Goal: Find specific page/section: Find specific page/section

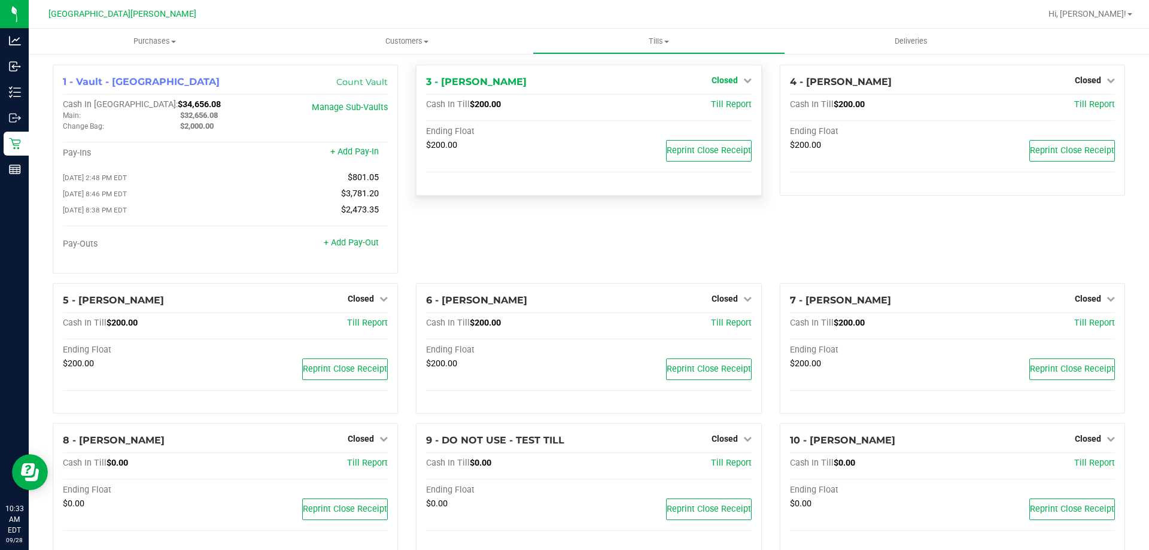
click at [719, 81] on span "Closed" at bounding box center [725, 80] width 26 height 10
click at [710, 103] on link "Open Till" at bounding box center [725, 106] width 32 height 10
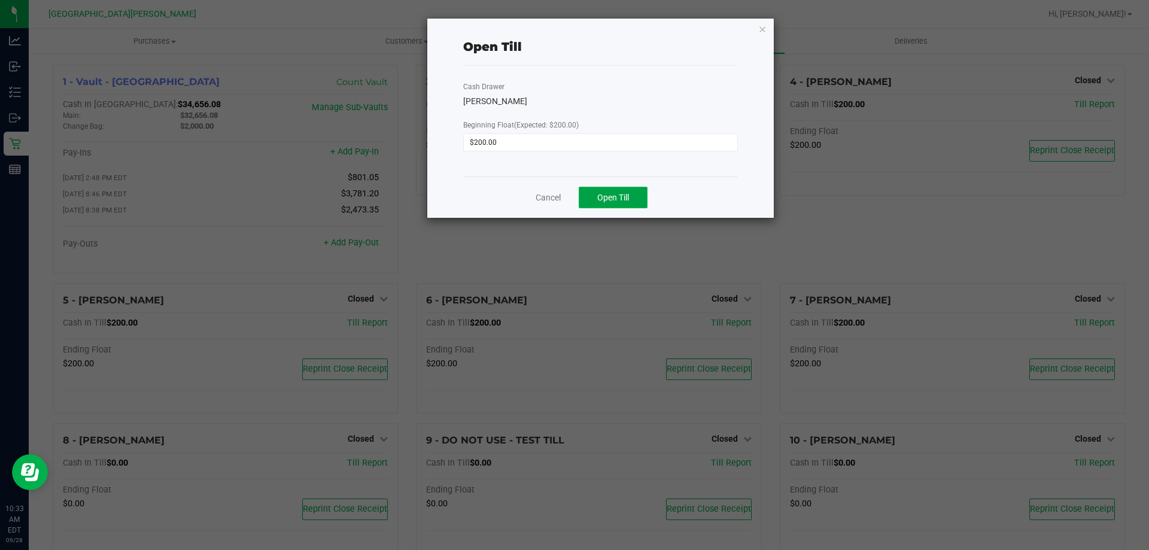
click at [604, 190] on button "Open Till" at bounding box center [613, 198] width 69 height 22
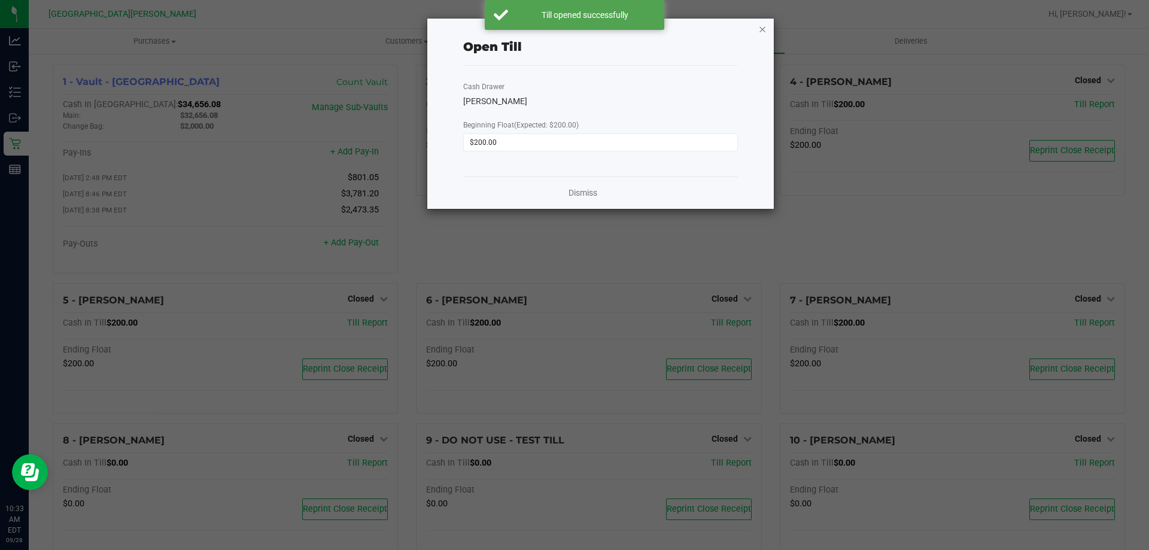
click at [764, 31] on icon "button" at bounding box center [762, 29] width 8 height 14
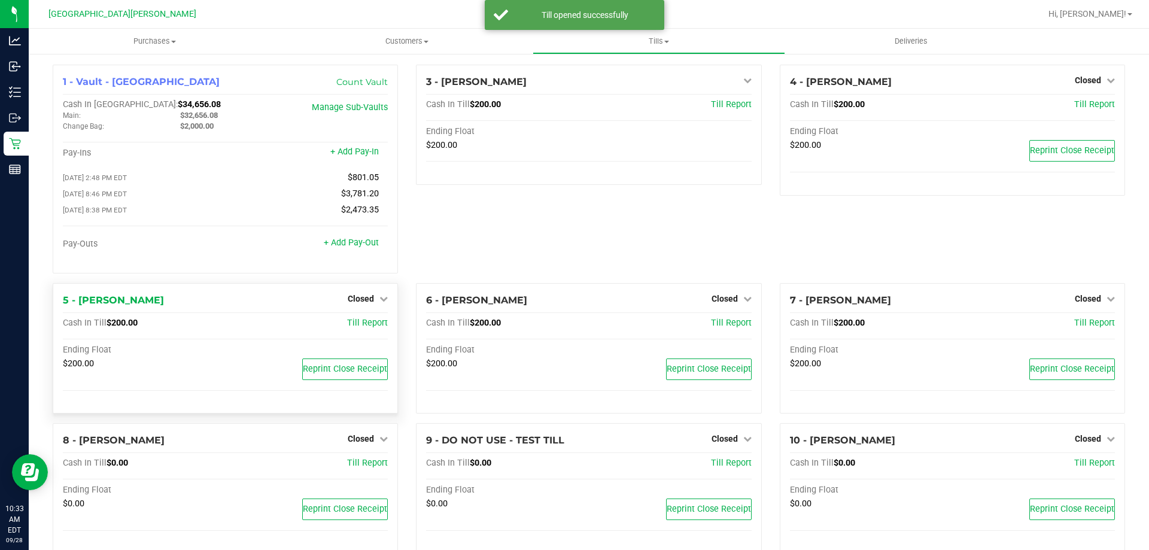
click at [360, 296] on div "Closed" at bounding box center [368, 298] width 40 height 14
click at [361, 303] on span "Closed" at bounding box center [361, 299] width 26 height 10
click at [359, 324] on link "Open Till" at bounding box center [361, 323] width 32 height 10
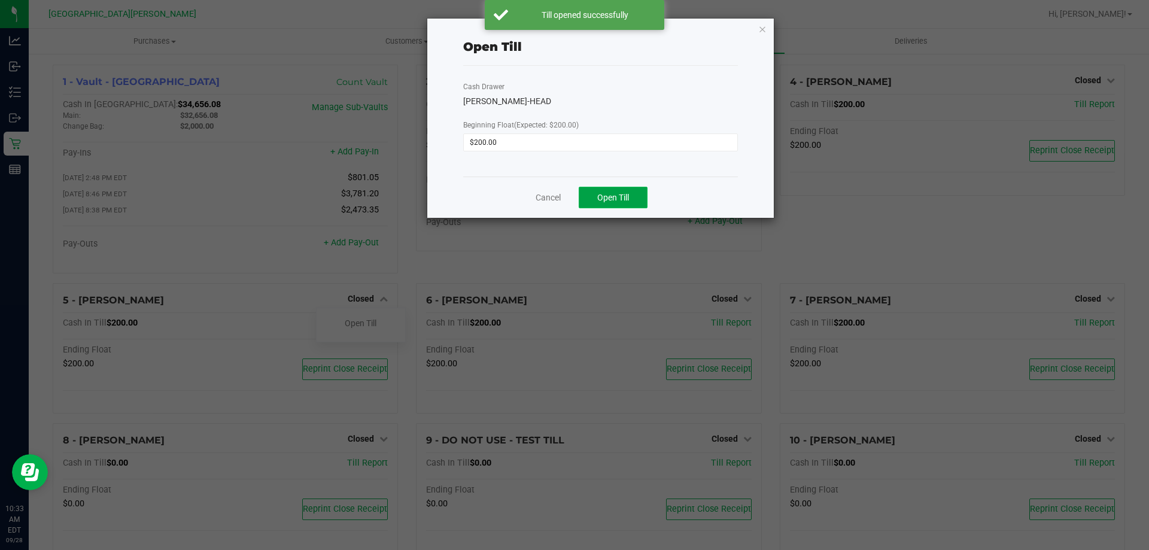
click at [592, 199] on button "Open Till" at bounding box center [613, 198] width 69 height 22
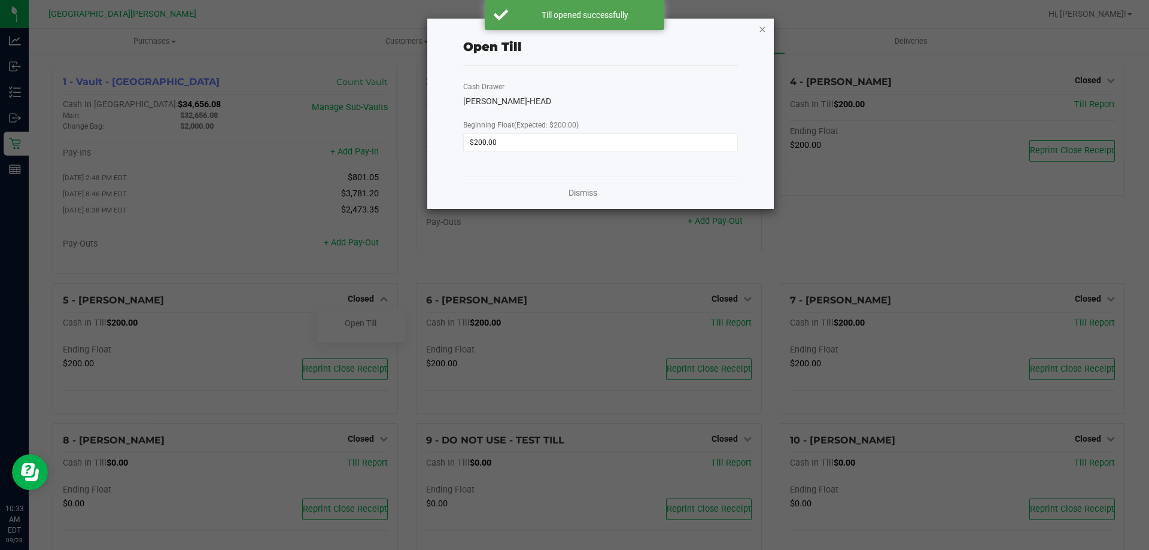
click at [763, 33] on icon "button" at bounding box center [762, 29] width 8 height 14
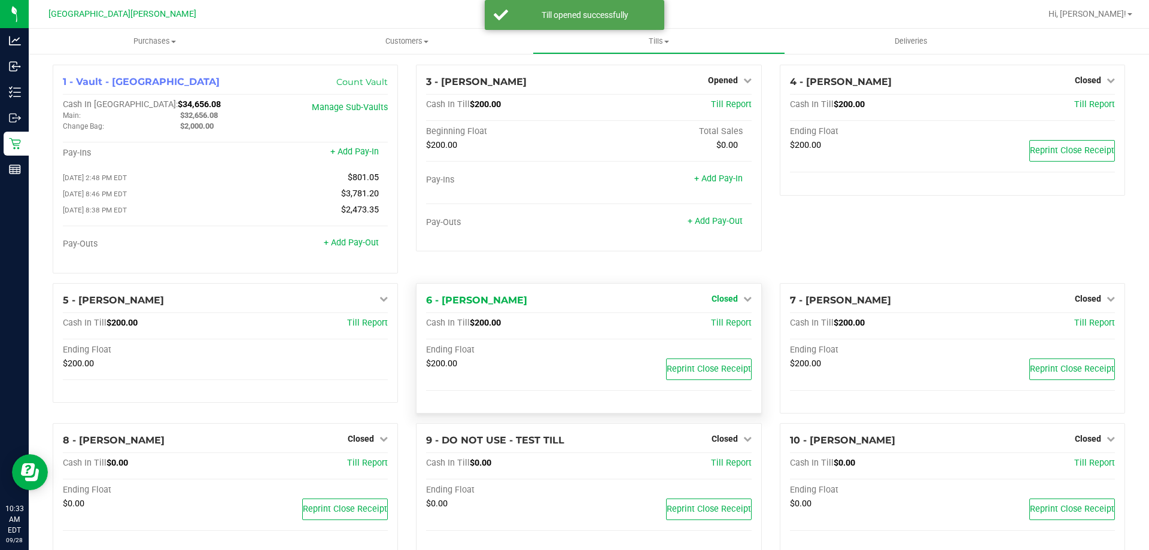
click at [728, 303] on span "Closed" at bounding box center [725, 299] width 26 height 10
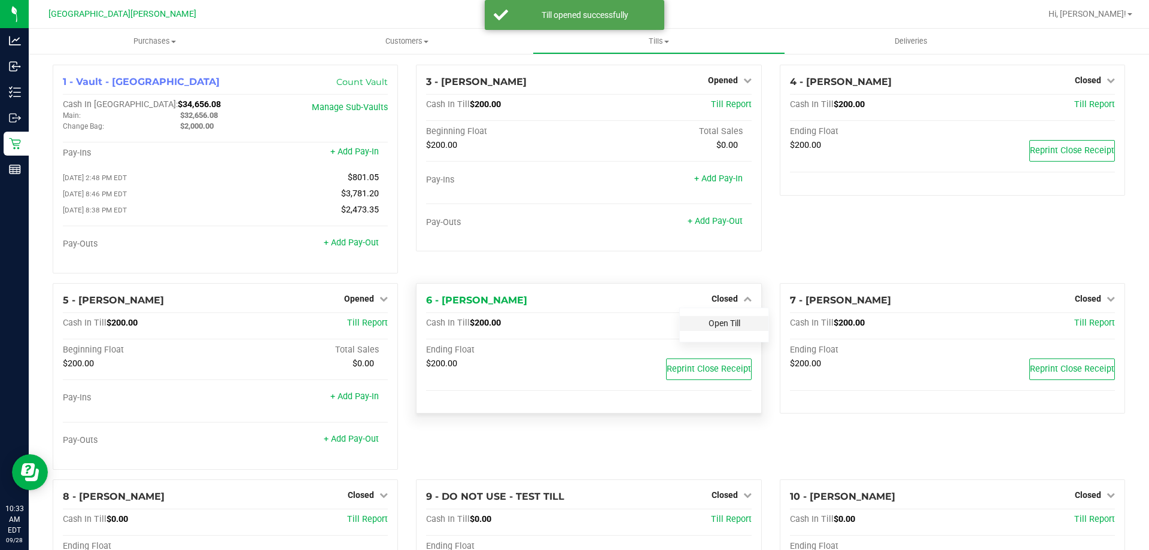
click at [711, 324] on link "Open Till" at bounding box center [725, 323] width 32 height 10
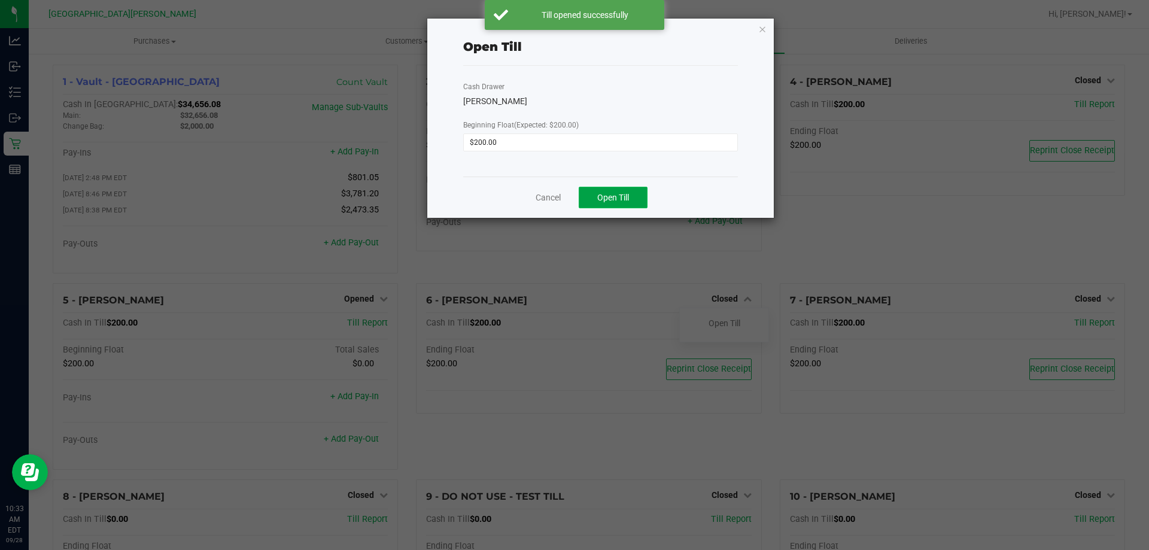
click at [624, 197] on span "Open Till" at bounding box center [613, 198] width 32 height 10
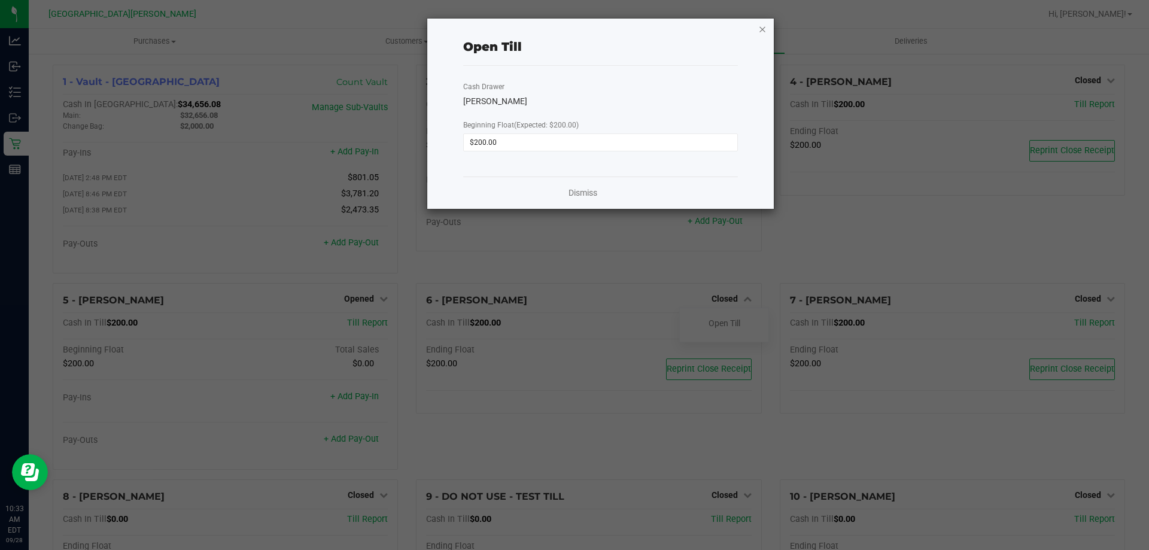
click at [763, 26] on icon "button" at bounding box center [762, 29] width 8 height 14
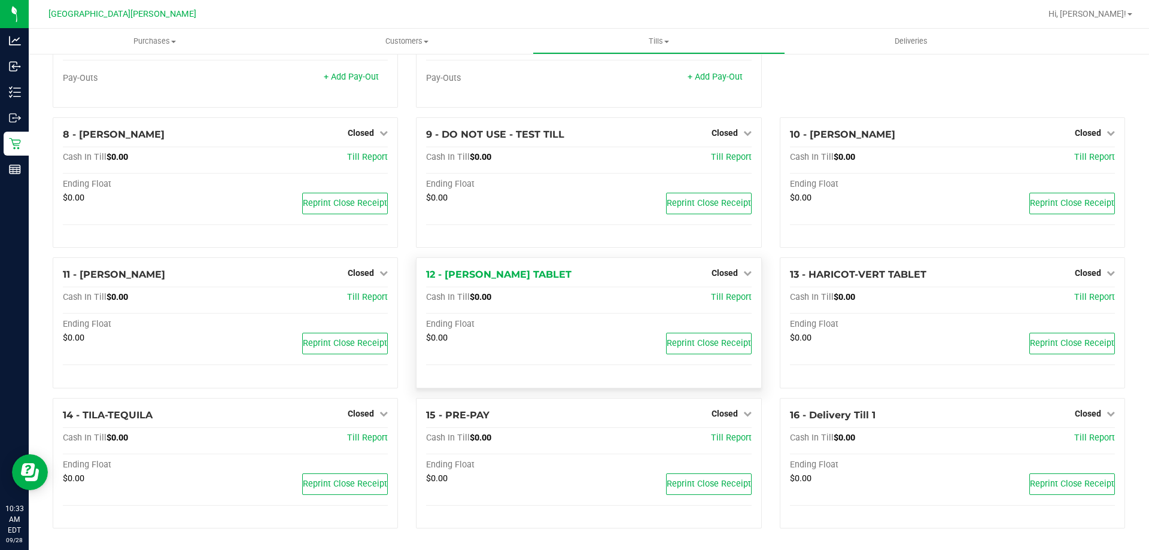
scroll to position [365, 0]
click at [722, 415] on span "Closed" at bounding box center [725, 414] width 26 height 10
click at [712, 440] on link "Open Till" at bounding box center [725, 438] width 32 height 10
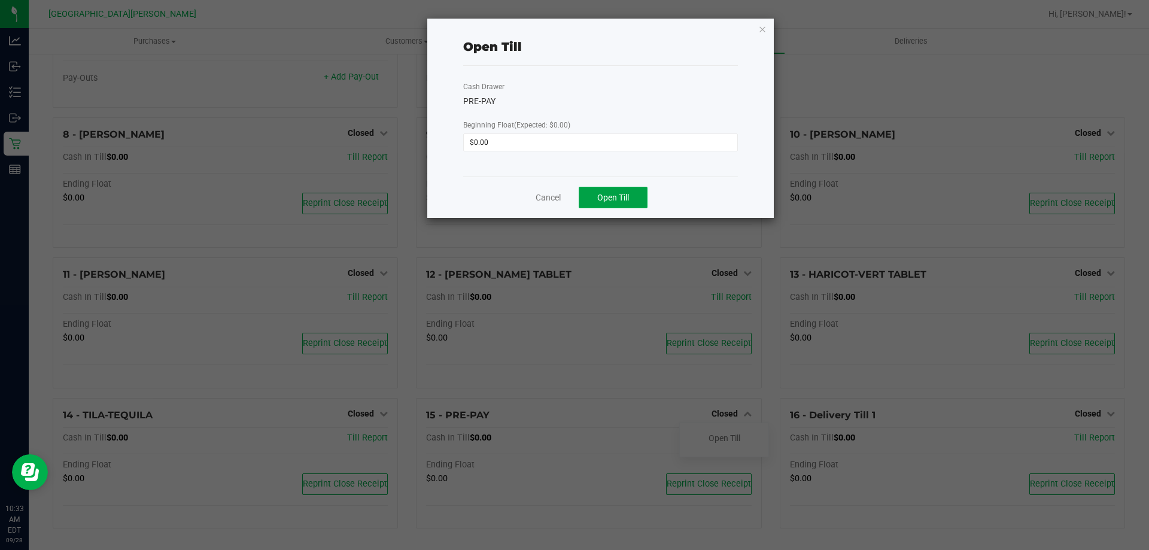
click at [610, 199] on span "Open Till" at bounding box center [613, 198] width 32 height 10
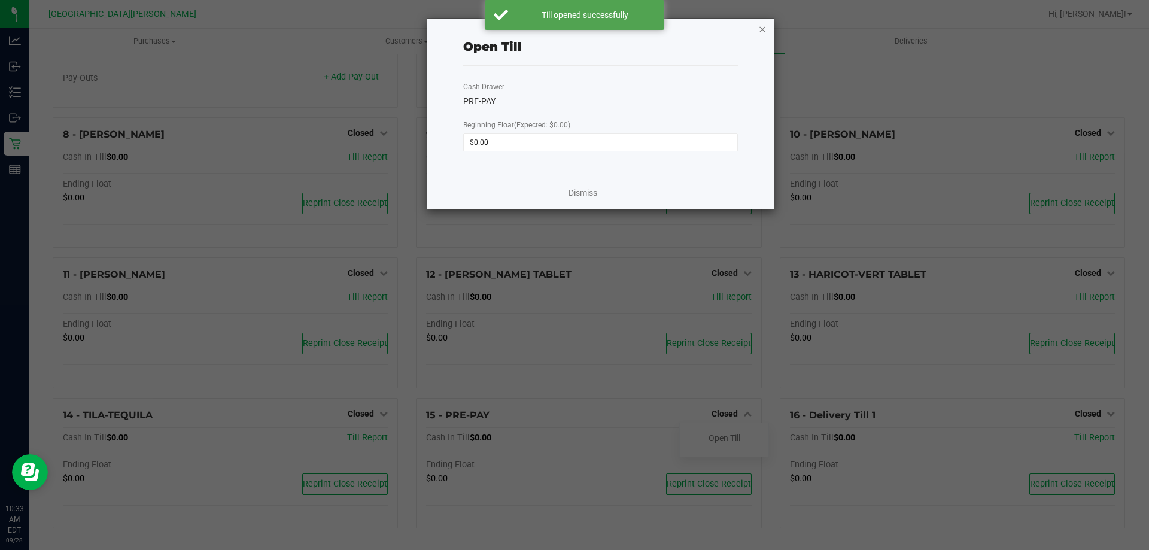
click at [762, 31] on icon "button" at bounding box center [762, 29] width 8 height 14
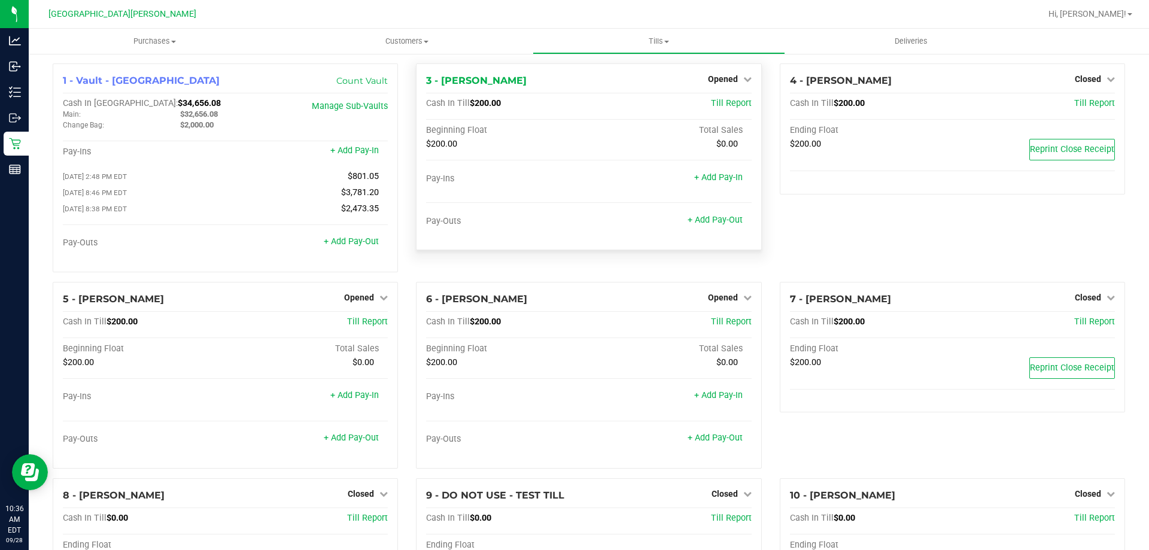
scroll to position [0, 0]
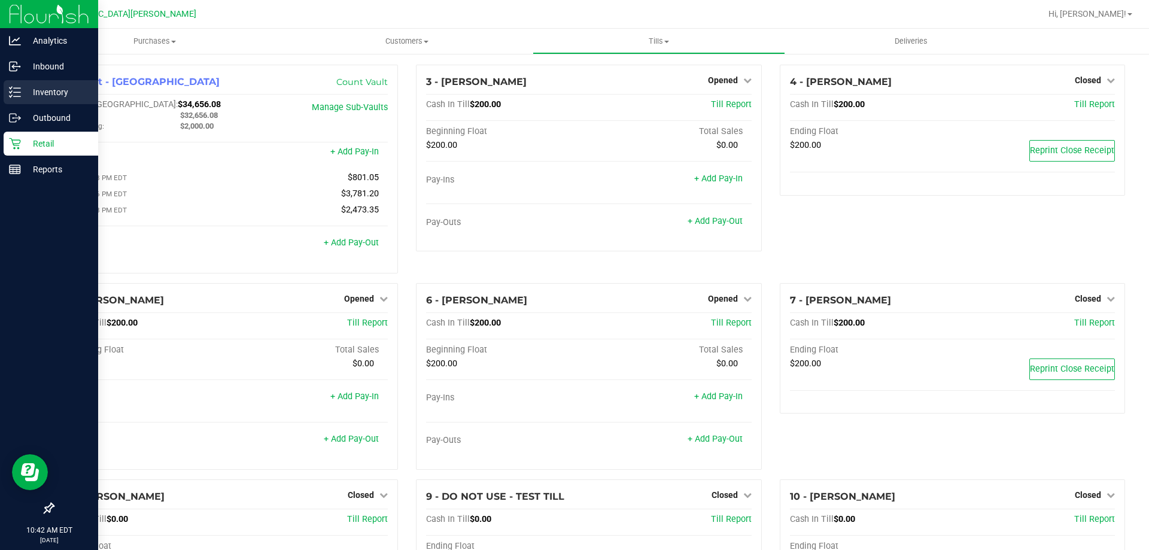
click at [49, 90] on p "Inventory" at bounding box center [57, 92] width 72 height 14
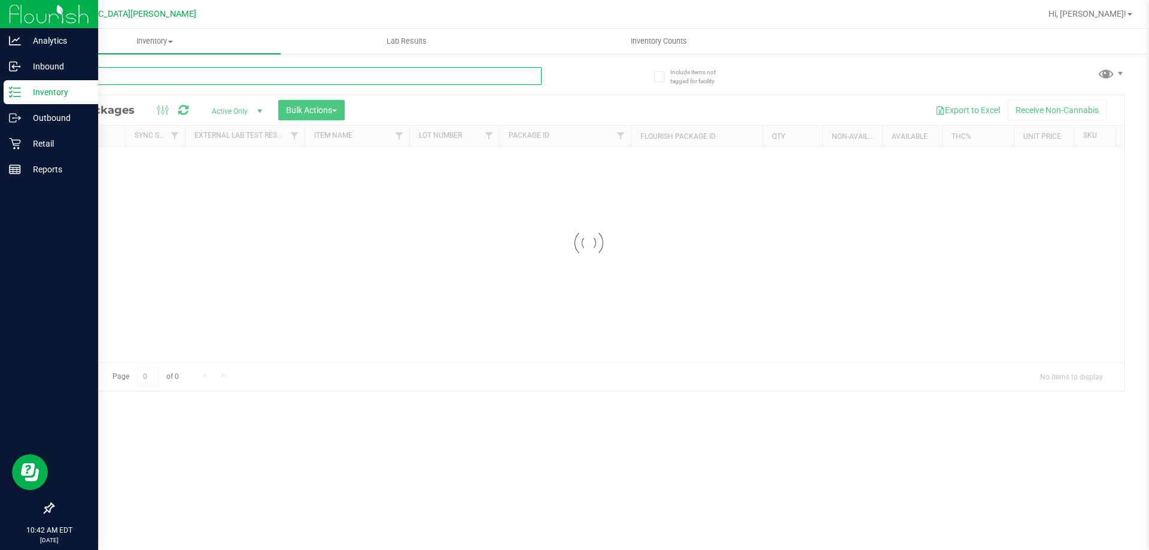
click at [187, 79] on input "text" at bounding box center [297, 76] width 489 height 18
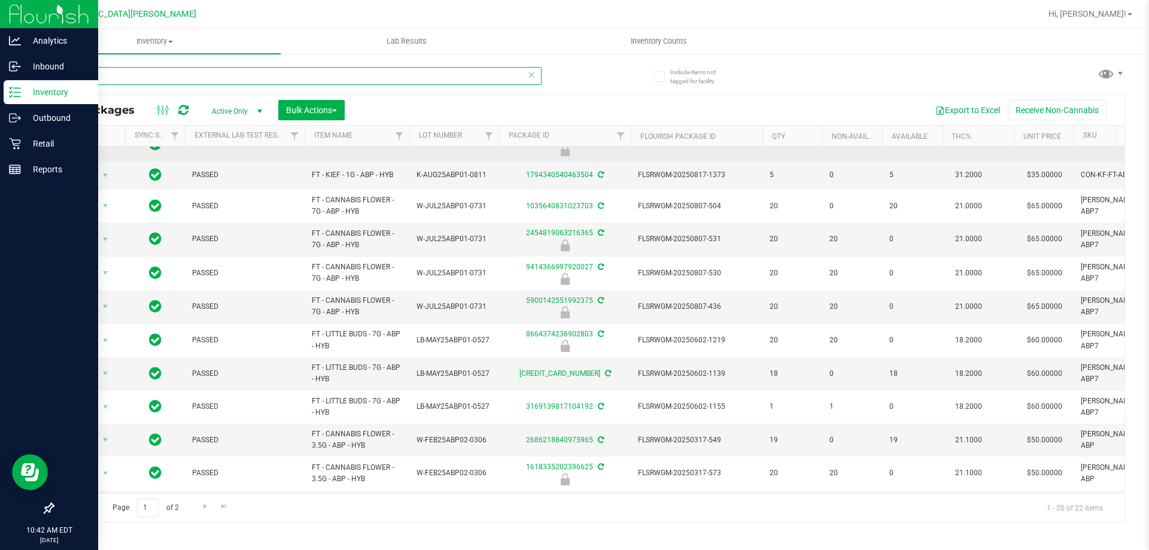
scroll to position [239, 0]
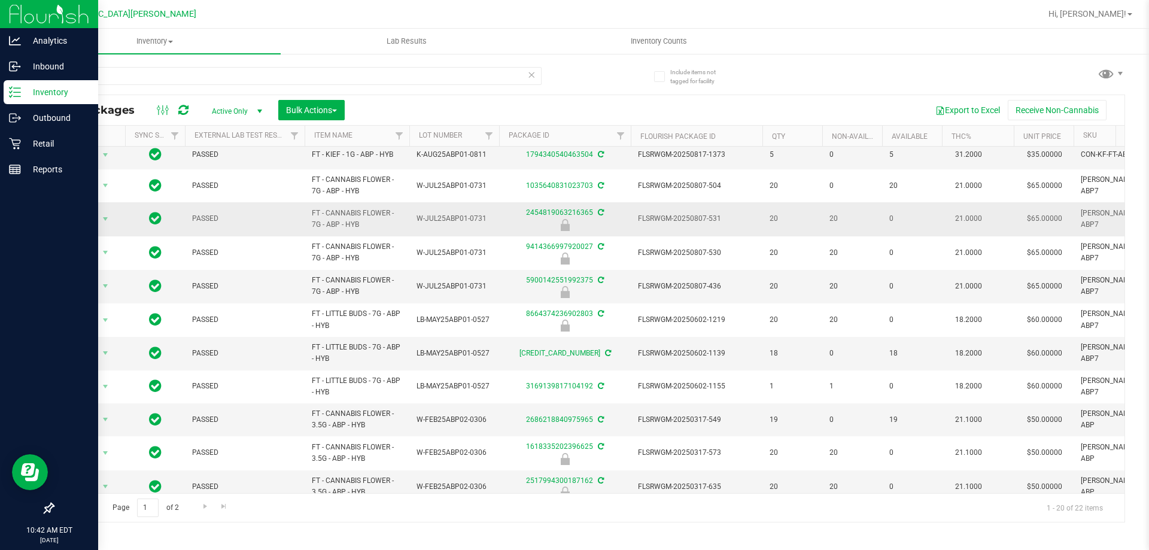
click at [336, 224] on span "FT - CANNABIS FLOWER - 7G - ABP - HYB" at bounding box center [357, 219] width 90 height 23
copy tr "FT - CANNABIS FLOWER - 7G - ABP - HYB"
click at [183, 65] on div "abp" at bounding box center [321, 75] width 536 height 38
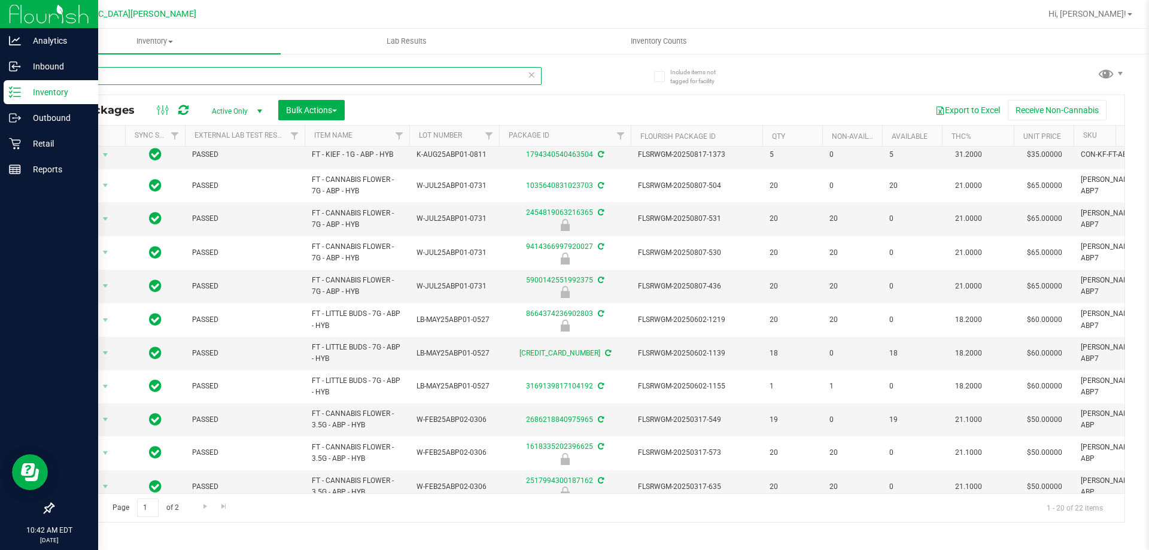
click at [172, 71] on input "abp" at bounding box center [297, 76] width 489 height 18
paste input "FT - CANNABIS FLOWER - 7G - ABP - HYB"
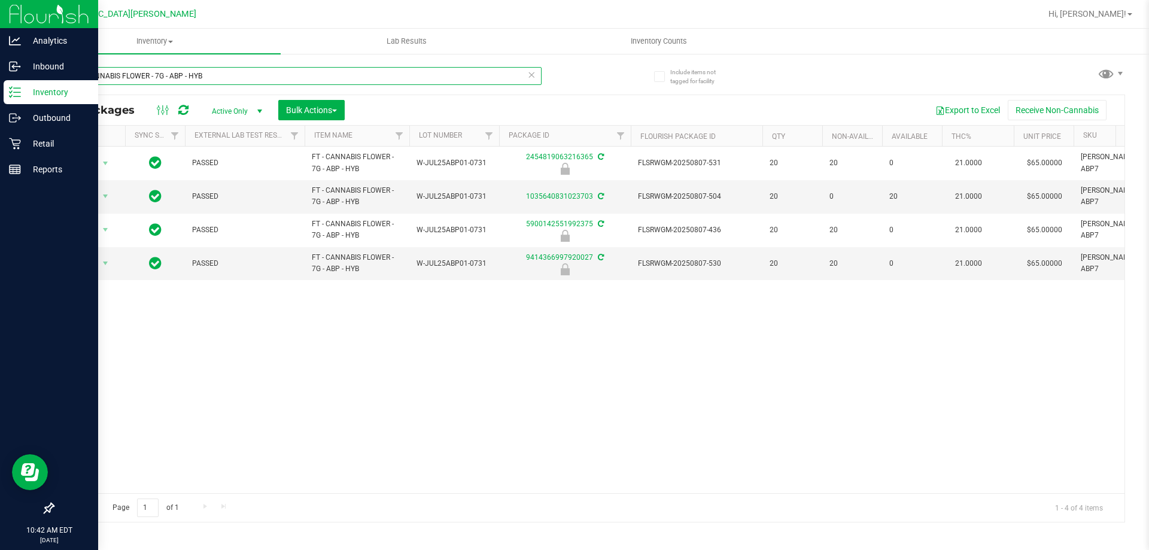
type input "FT - CANNABIS FLOWER - 7G - ABP - HYB"
